Goal: Entertainment & Leisure: Consume media (video, audio)

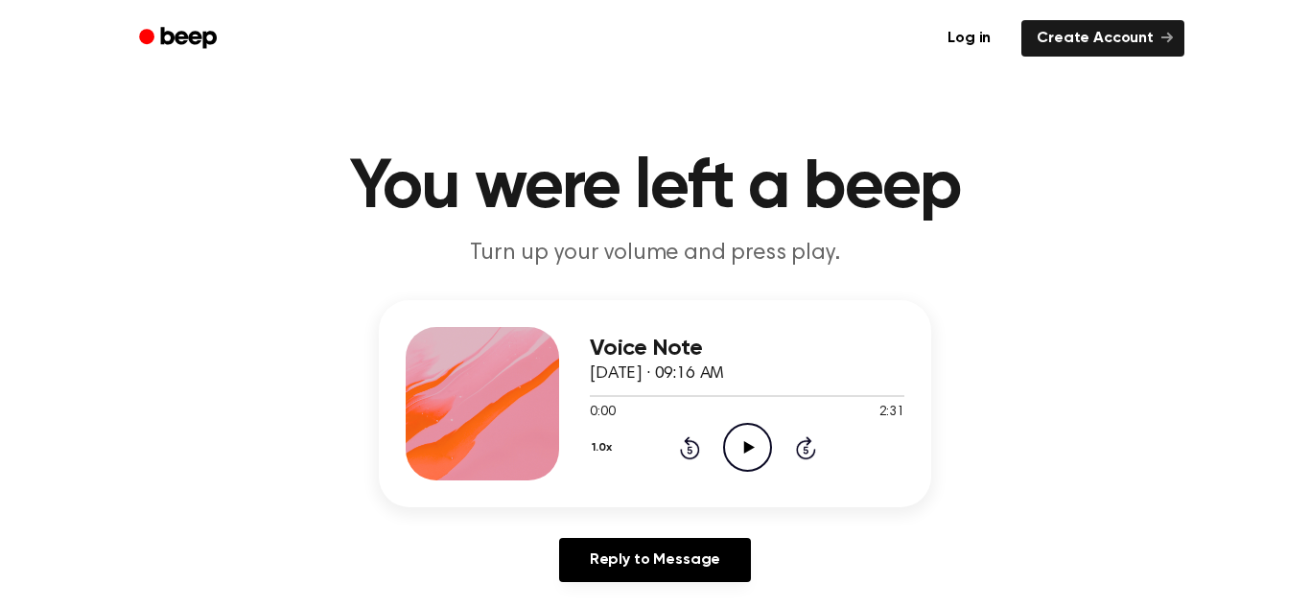
click at [730, 443] on icon "Play Audio" at bounding box center [747, 447] width 49 height 49
click at [736, 444] on icon "Play Audio" at bounding box center [747, 447] width 49 height 49
click at [806, 450] on icon at bounding box center [805, 450] width 5 height 8
click at [806, 452] on icon "Skip 5 seconds" at bounding box center [805, 447] width 21 height 25
click at [764, 450] on icon "Pause Audio" at bounding box center [747, 447] width 49 height 49
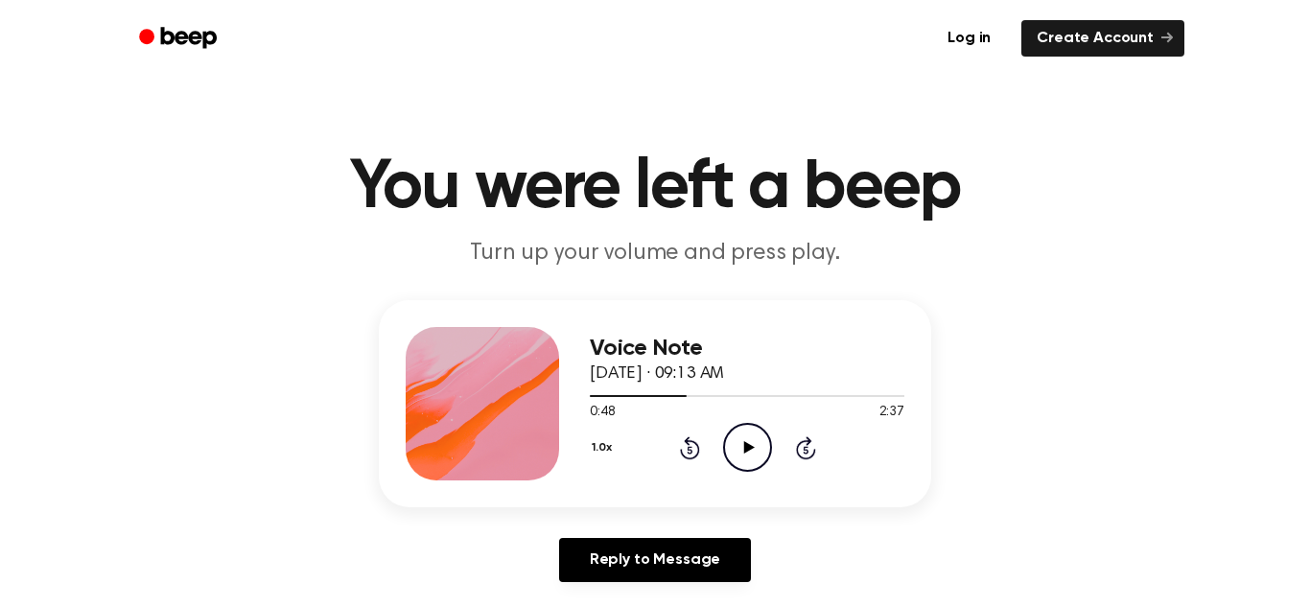
click at [690, 450] on icon at bounding box center [689, 450] width 5 height 8
click at [699, 457] on icon "Rewind 5 seconds" at bounding box center [689, 447] width 21 height 25
click at [764, 445] on icon "Play Audio" at bounding box center [747, 447] width 49 height 49
click at [748, 447] on icon "Pause Audio" at bounding box center [747, 447] width 49 height 49
click at [744, 447] on icon at bounding box center [748, 447] width 11 height 12
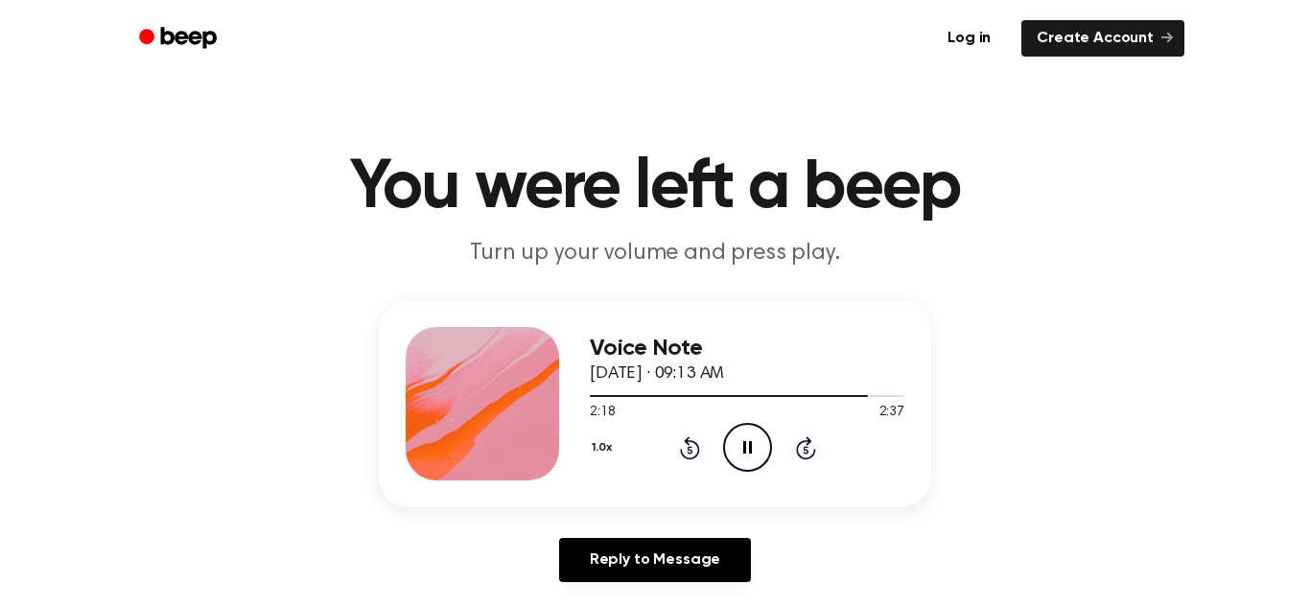
click at [691, 452] on icon at bounding box center [689, 450] width 5 height 8
click at [690, 452] on icon at bounding box center [689, 450] width 5 height 8
click at [691, 451] on icon at bounding box center [689, 450] width 5 height 8
click at [694, 454] on icon "Rewind 5 seconds" at bounding box center [689, 447] width 21 height 25
click at [693, 454] on icon "Rewind 5 seconds" at bounding box center [689, 447] width 21 height 25
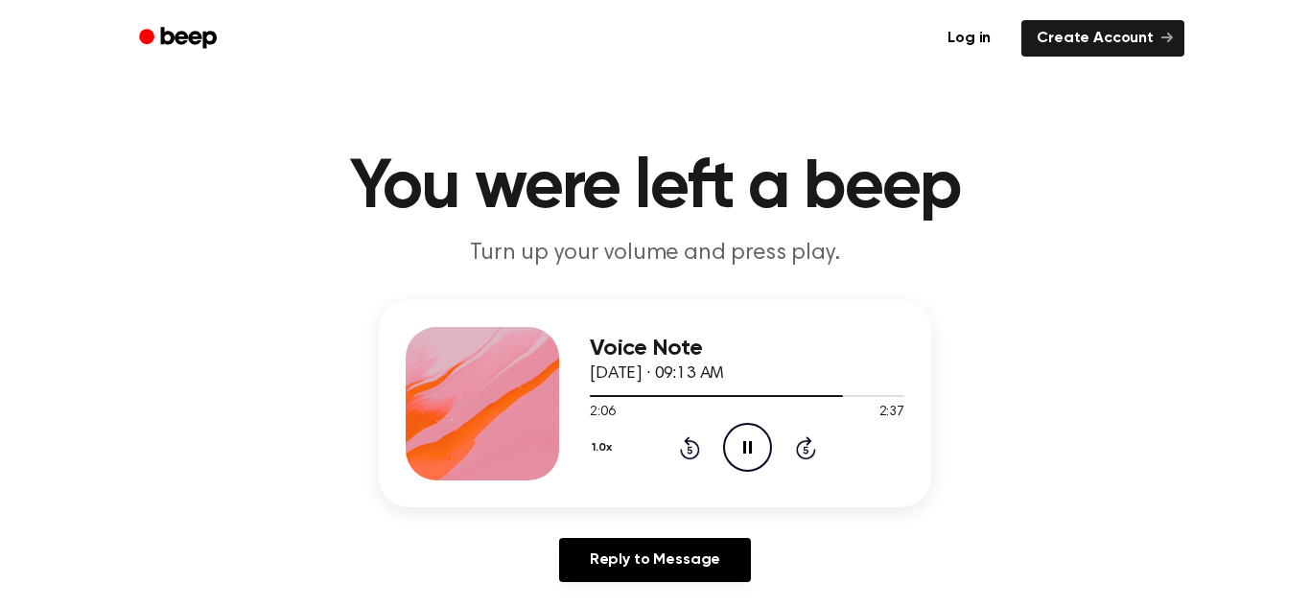
click at [689, 442] on icon "Rewind 5 seconds" at bounding box center [689, 447] width 21 height 25
